Goal: Information Seeking & Learning: Find specific fact

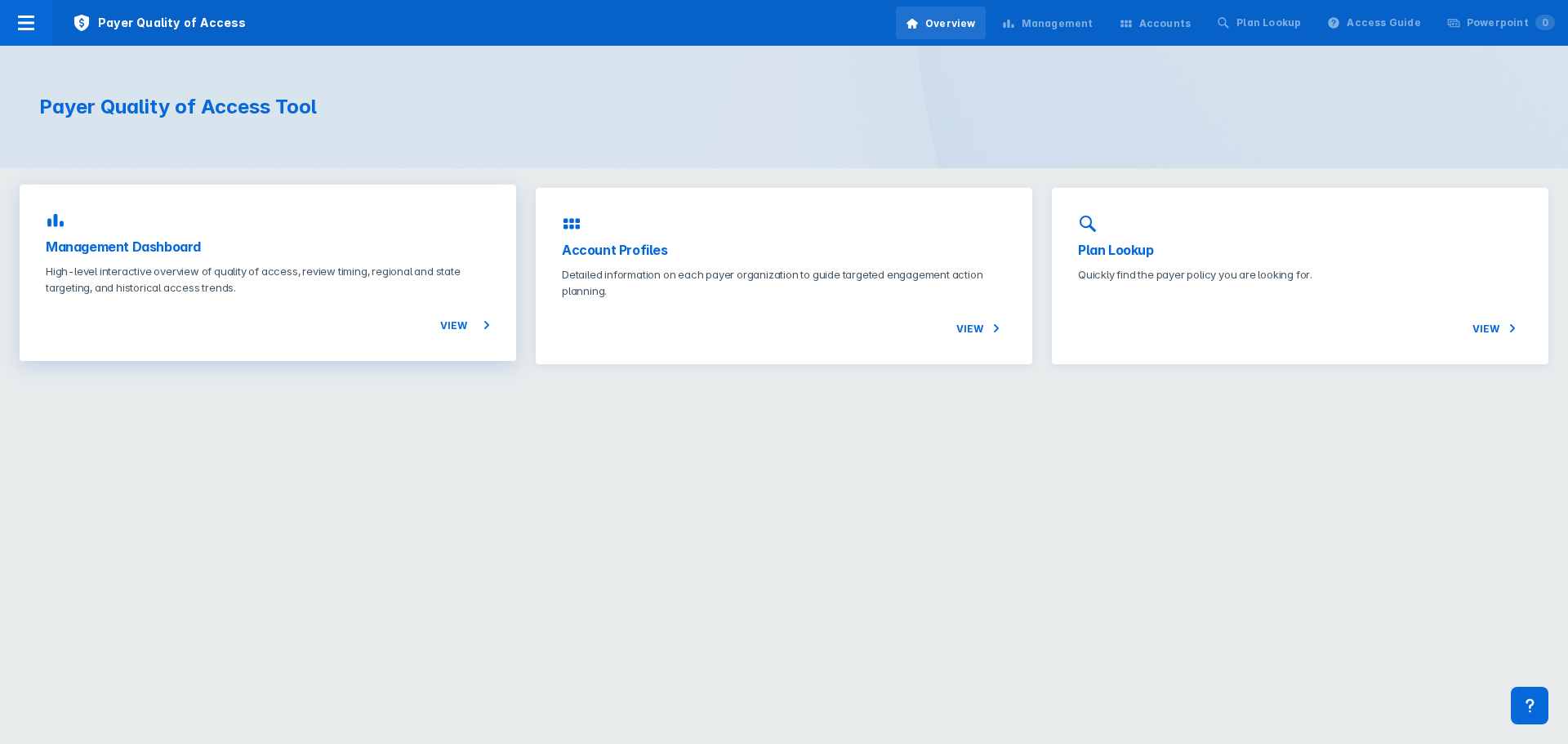
click at [455, 318] on span "View" at bounding box center [465, 325] width 50 height 20
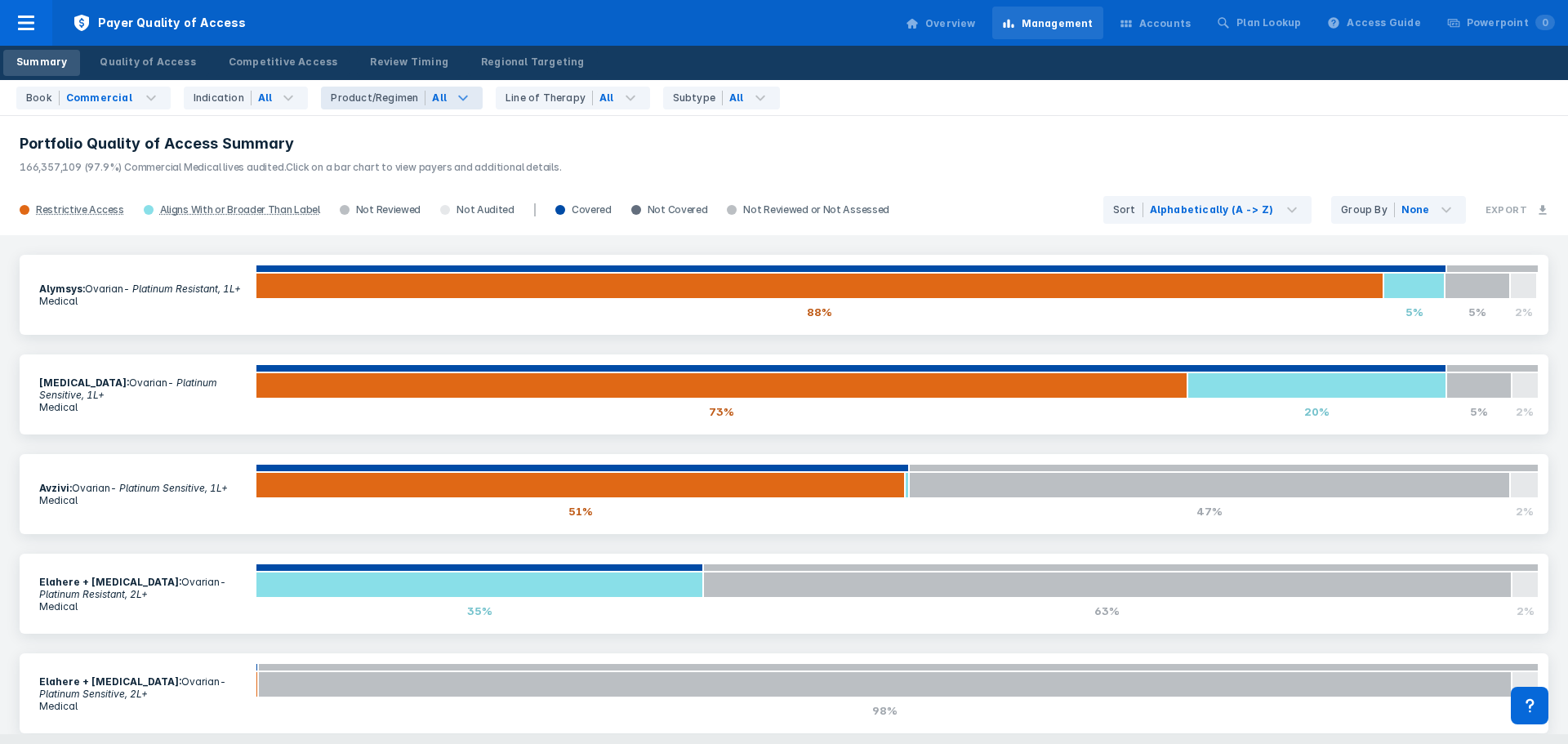
click at [432, 99] on div "All" at bounding box center [439, 98] width 15 height 15
click at [593, 89] on div "All" at bounding box center [622, 98] width 57 height 23
click at [750, 92] on icon at bounding box center [760, 98] width 20 height 20
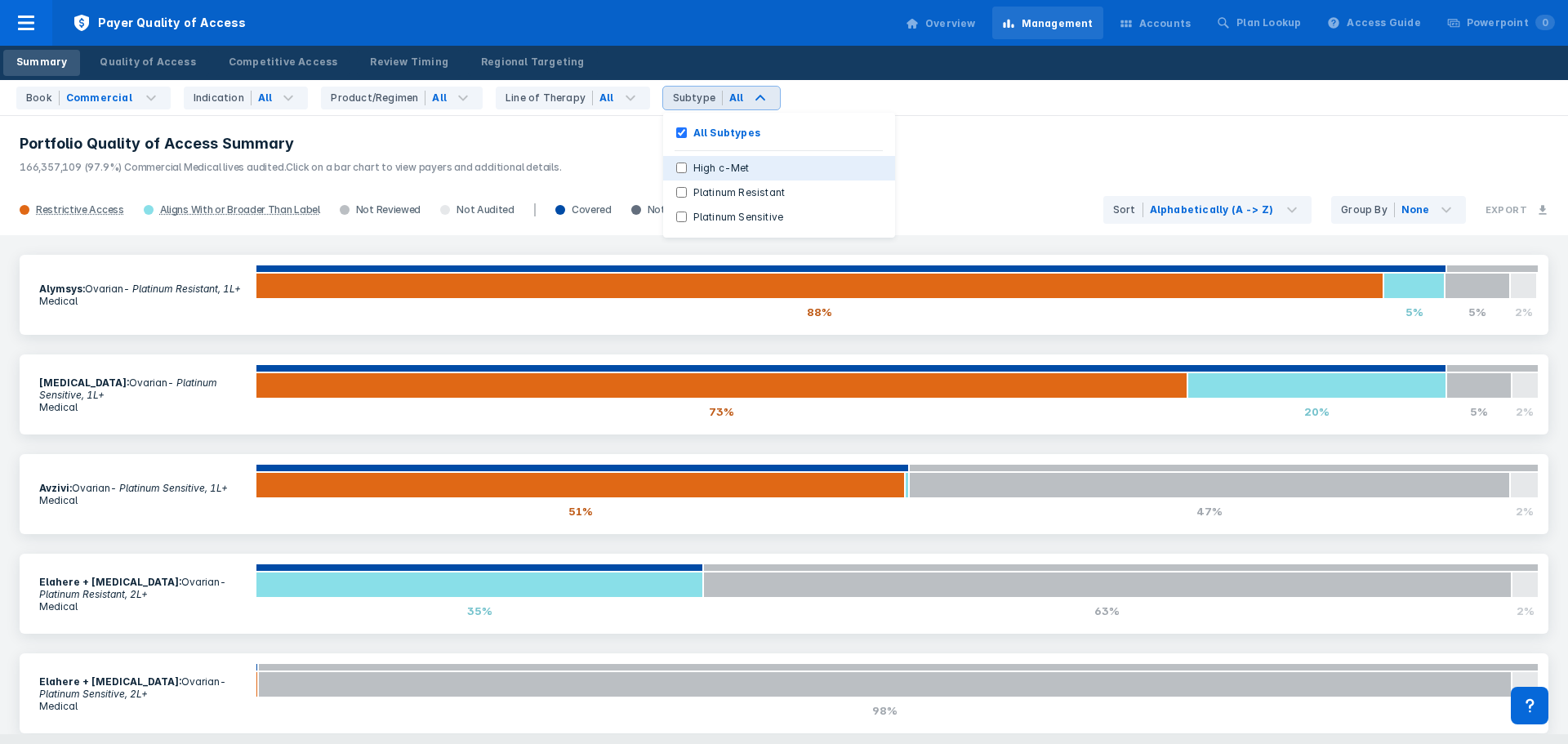
click at [663, 164] on button "High c-Met" at bounding box center [779, 169] width 232 height 25
checkbox Subtypes "false"
checkbox c-Met "true"
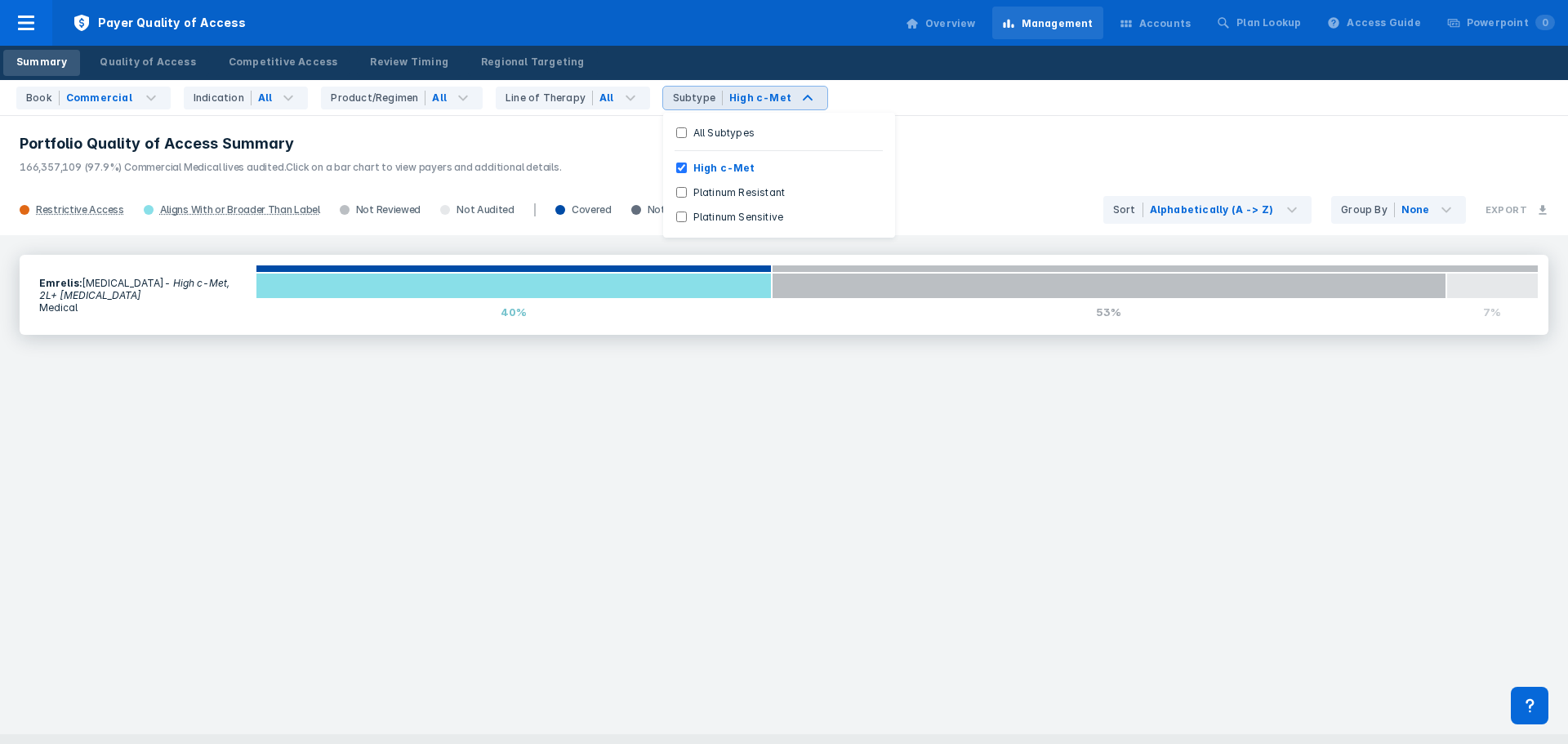
click at [379, 325] on div "Emrelis : [MEDICAL_DATA] - High c-Met, 2L+ [MEDICAL_DATA] Medical 0% 40% 53% 7%" at bounding box center [783, 295] width 1528 height 80
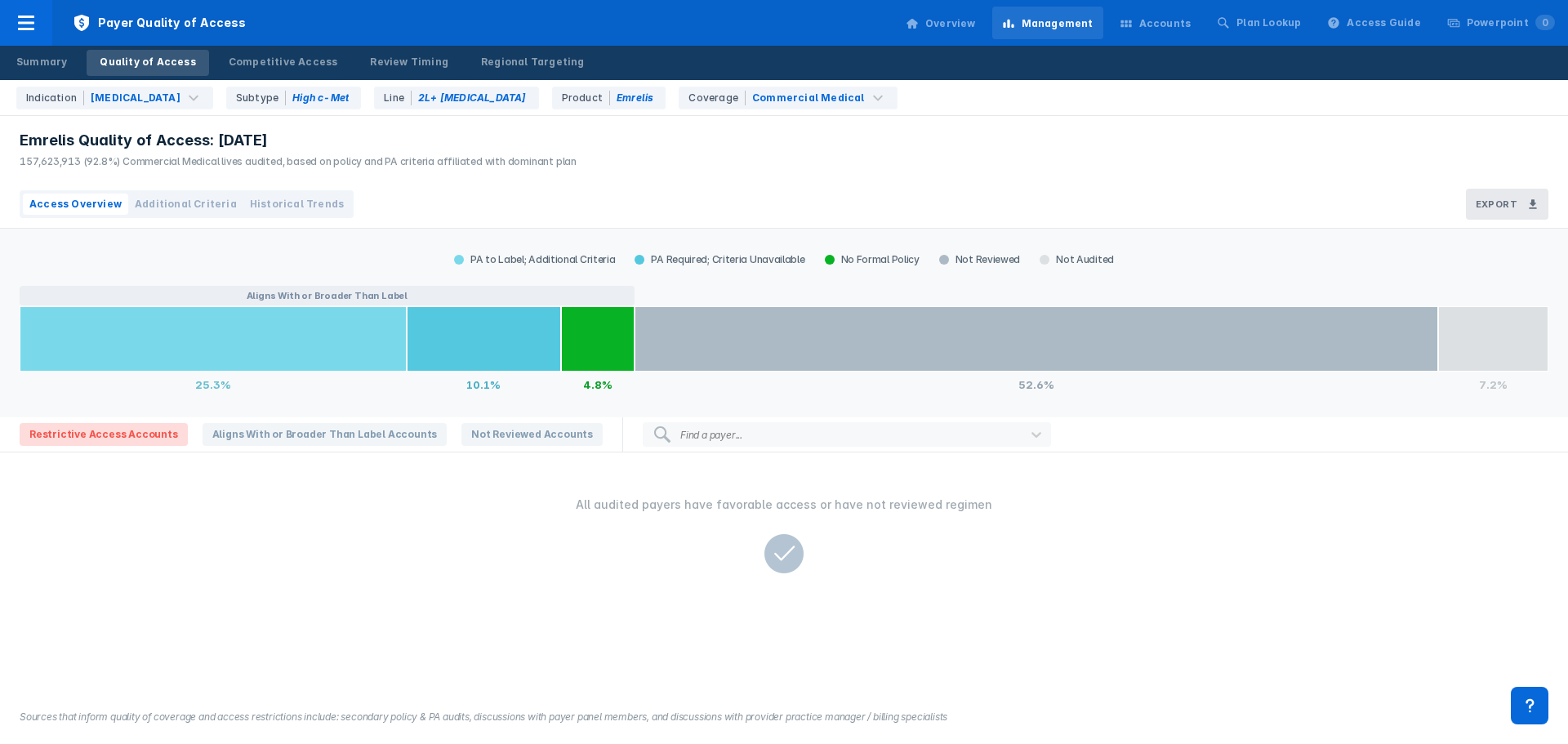
click at [746, 432] on div at bounding box center [880, 434] width 268 height 15
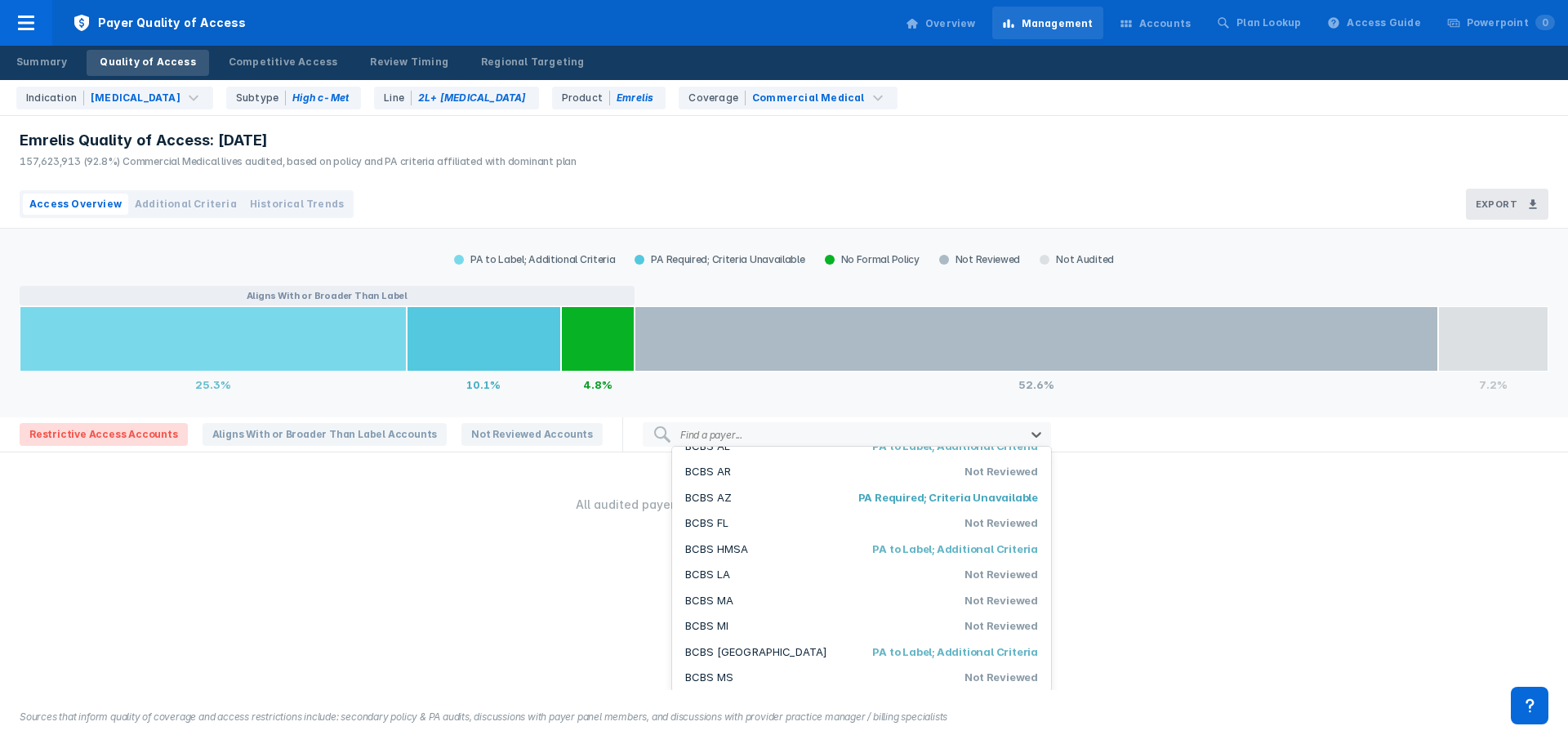
scroll to position [163, 0]
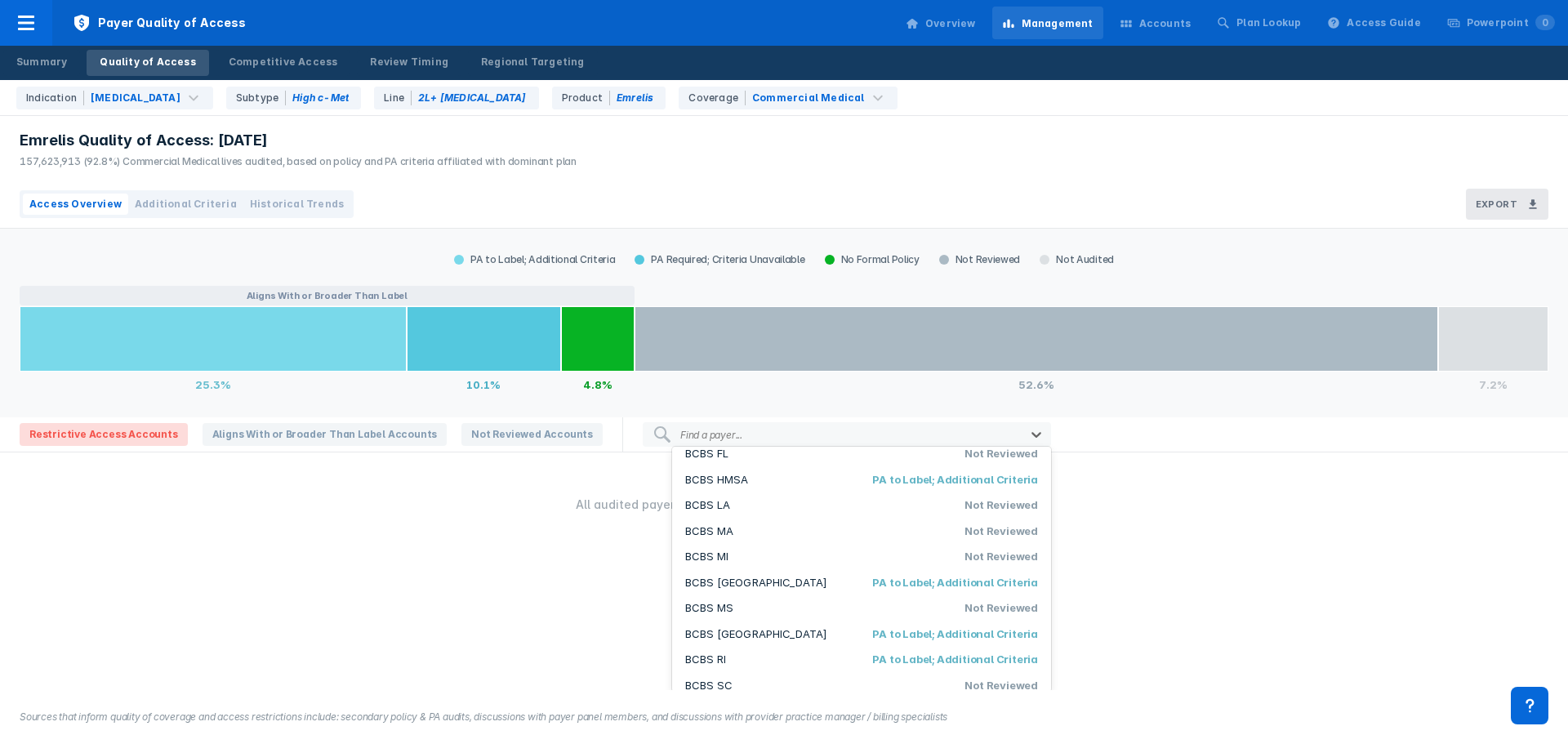
click at [733, 583] on li "BCBS MN PA to Label; Additional Criteria" at bounding box center [861, 582] width 379 height 26
